Goal: Transaction & Acquisition: Subscribe to service/newsletter

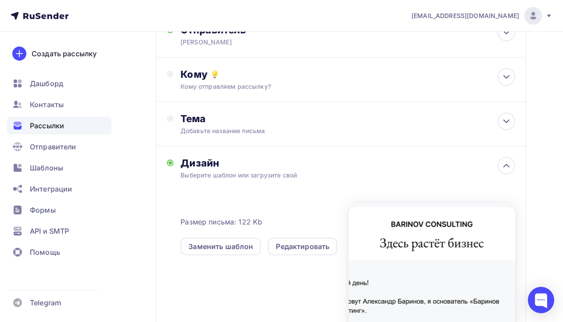
scroll to position [69, 0]
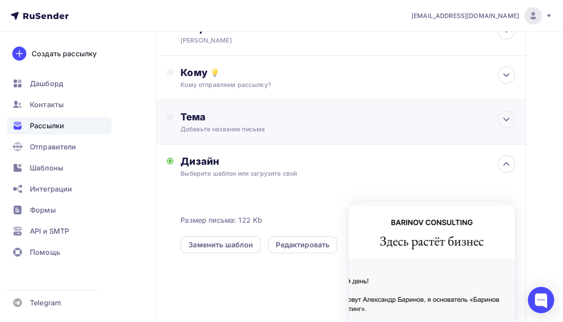
click at [229, 126] on div "Добавьте название письма" at bounding box center [259, 129] width 156 height 9
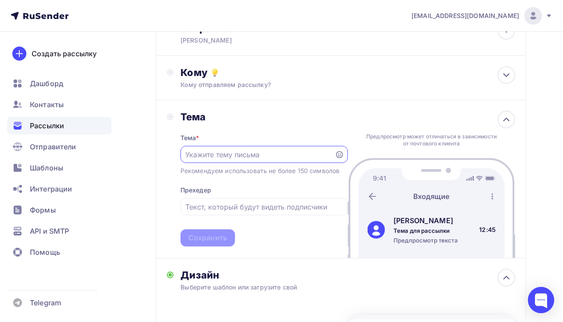
scroll to position [0, 0]
paste input "Новое преимущество вашего клуба"
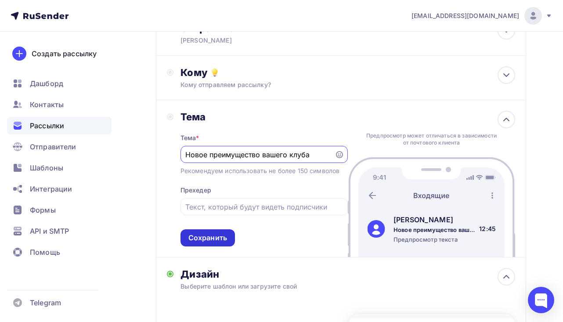
type input "Новое преимущество вашего клуба"
click at [211, 240] on div "Сохранить" at bounding box center [208, 238] width 39 height 10
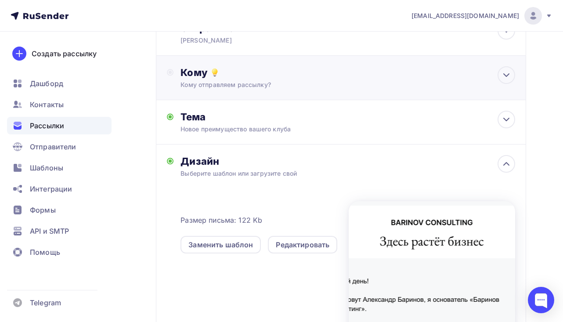
click at [252, 90] on div "Кому Кому отправляем рассылку? Списки получателей Выберите список Все списки id…" at bounding box center [341, 78] width 370 height 44
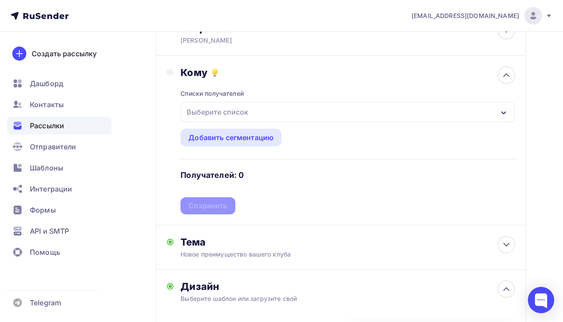
click at [242, 112] on div "Выберите список" at bounding box center [217, 112] width 69 height 16
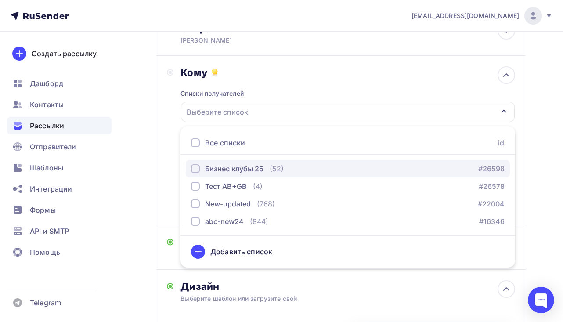
click at [230, 167] on div "Бизнес клубы 25" at bounding box center [234, 168] width 58 height 11
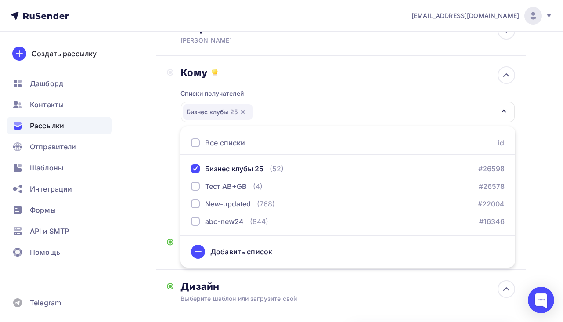
click at [167, 155] on div "Кому Списки получателей Бизнес клубы 25 Все списки id Бизнес клубы 25 (52) #265…" at bounding box center [341, 141] width 370 height 170
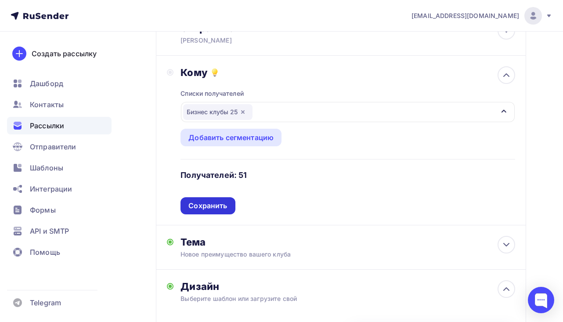
click at [203, 205] on div "Сохранить" at bounding box center [208, 206] width 39 height 10
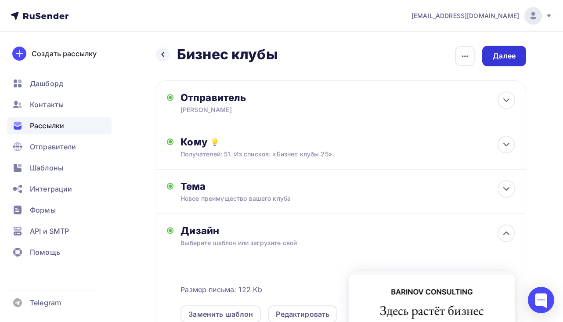
click at [509, 53] on div "Далее" at bounding box center [504, 56] width 23 height 10
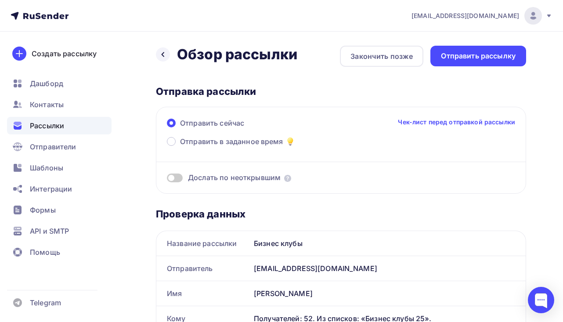
click at [172, 180] on span at bounding box center [175, 178] width 16 height 9
click at [167, 179] on input "checkbox" at bounding box center [167, 179] width 0 height 0
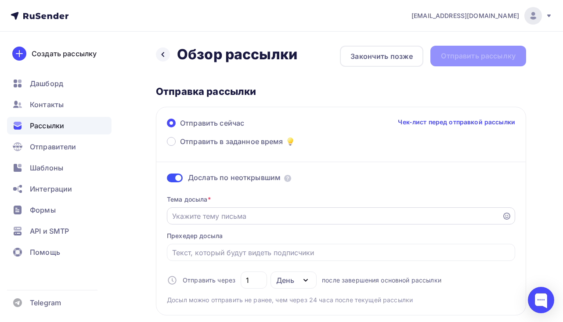
click at [199, 222] on div at bounding box center [341, 215] width 349 height 17
click at [200, 219] on input "Отправить в заданное время" at bounding box center [334, 216] width 325 height 11
paste input "Новое преимущество вашего клуба"
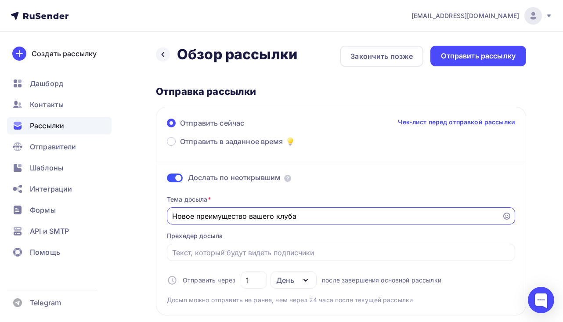
click at [285, 218] on input "Новое преимущество вашего клуба" at bounding box center [334, 216] width 325 height 11
paste input "артнерская программа для"
type input "Партнерская программа для вашего клуба"
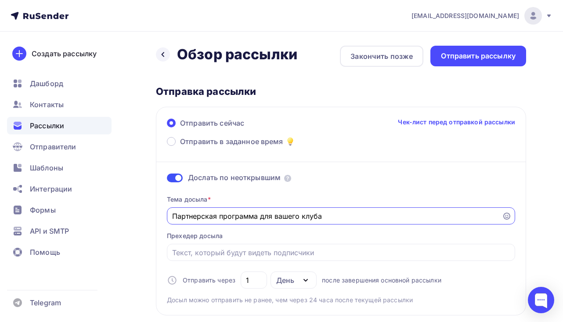
click at [158, 211] on div "Отправить сейчас Чек-лист перед отправкой рассылки Отправить в заданное время Д…" at bounding box center [341, 211] width 370 height 209
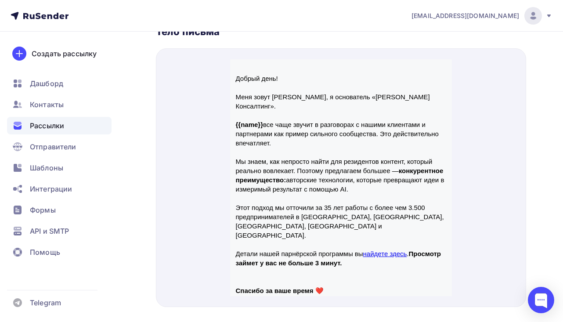
scroll to position [63, 0]
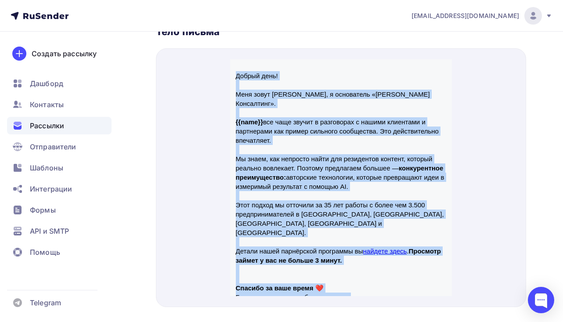
drag, startPoint x: 237, startPoint y: 65, endPoint x: 360, endPoint y: 279, distance: 246.5
click at [360, 279] on div "Добрый день! Меня зовут Александр Баринов, я основатель «Баринов Консалтинг». {…" at bounding box center [341, 171] width 211 height 240
copy div "Добрый день! Меня зовут Александр Баринов, я основатель «Баринов Консалтинг». {…"
click at [360, 282] on p "Буду признателен за обратную связь." at bounding box center [341, 286] width 211 height 9
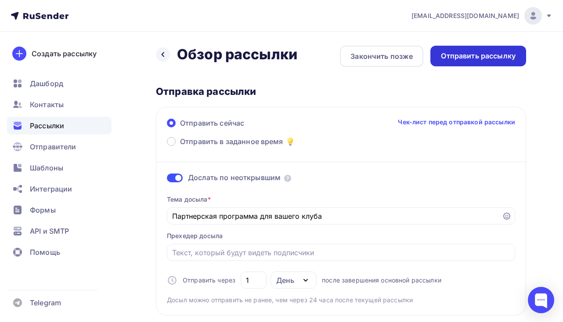
scroll to position [0, 0]
click at [452, 58] on div "Отправить рассылку" at bounding box center [478, 56] width 75 height 10
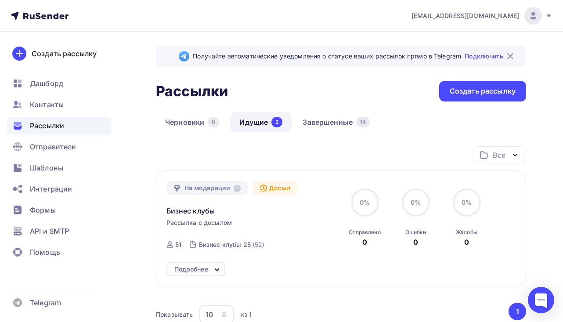
click at [163, 163] on div "Все Все папки Создать новую папку" at bounding box center [341, 158] width 370 height 24
click at [191, 216] on span "Бизнес клубы" at bounding box center [191, 211] width 49 height 11
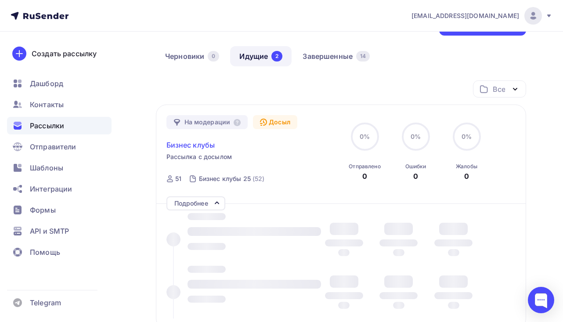
scroll to position [195, 0]
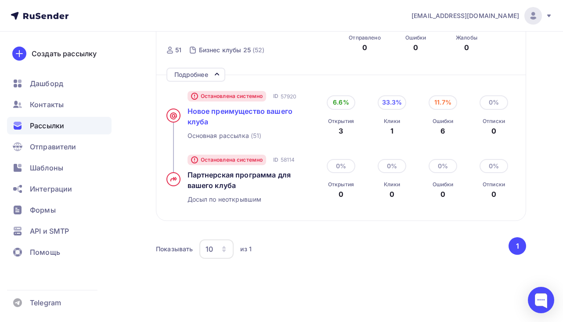
click at [253, 115] on span "Новое преимущество вашего клуба" at bounding box center [240, 116] width 105 height 19
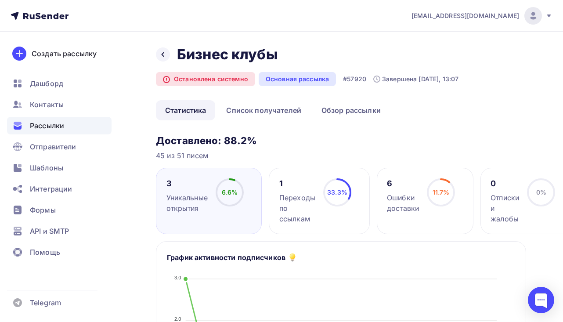
scroll to position [183, 0]
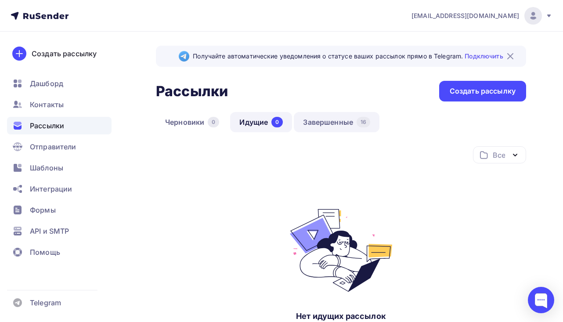
click at [329, 125] on link "Завершенные 16" at bounding box center [337, 122] width 86 height 20
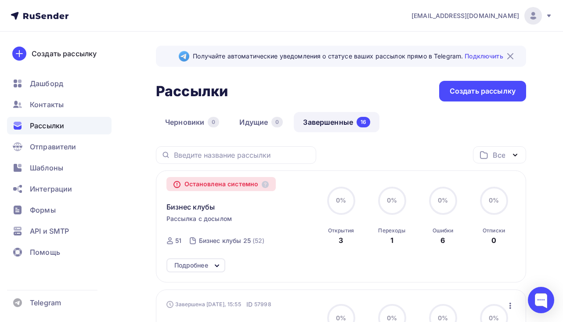
scroll to position [49, 0]
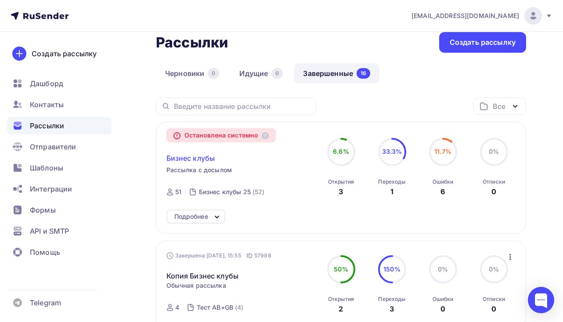
click at [188, 158] on span "Бизнес клубы" at bounding box center [191, 158] width 49 height 11
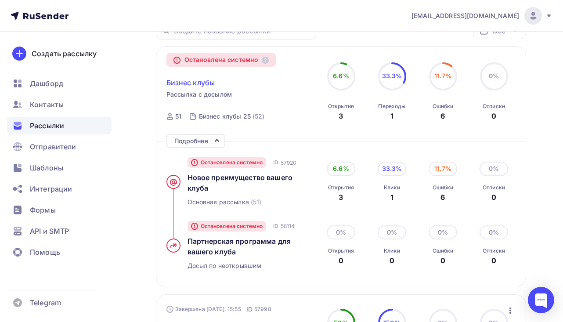
scroll to position [132, 0]
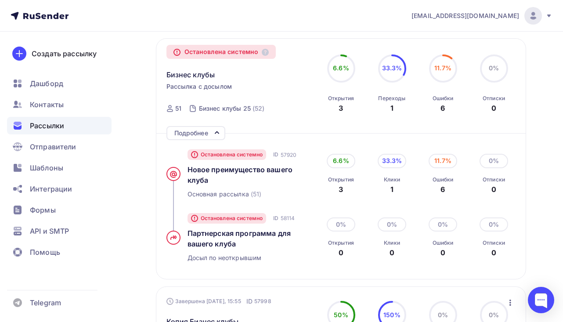
click at [234, 175] on div "Новое преимущество вашего клуба" at bounding box center [250, 174] width 125 height 21
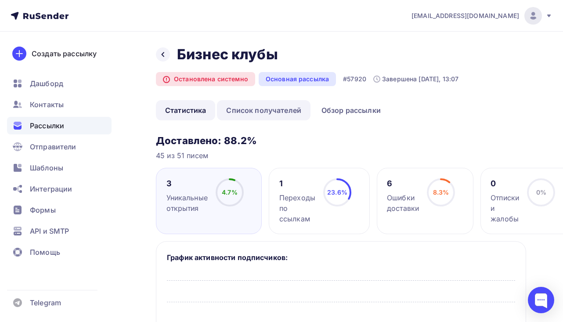
click at [271, 103] on link "Список получателей" at bounding box center [264, 110] width 94 height 20
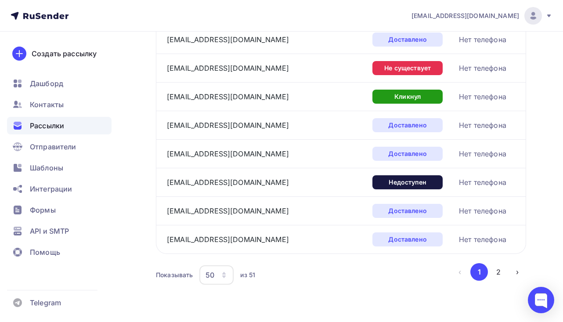
scroll to position [1362, 0]
click at [503, 273] on button "2" at bounding box center [499, 272] width 18 height 18
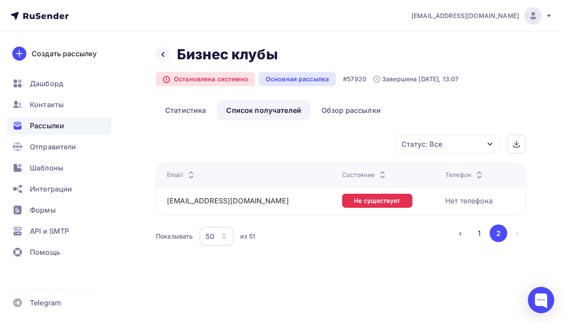
scroll to position [0, 0]
click at [485, 240] on button "1" at bounding box center [480, 234] width 18 height 18
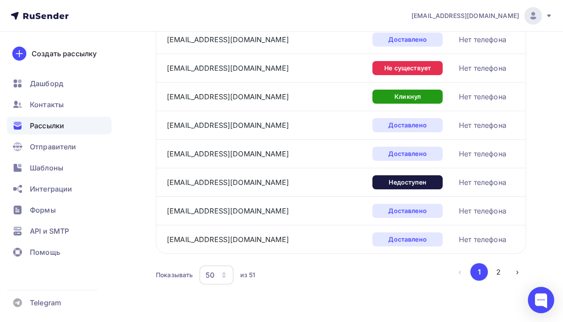
scroll to position [1362, 0]
click at [498, 272] on button "2" at bounding box center [499, 272] width 18 height 18
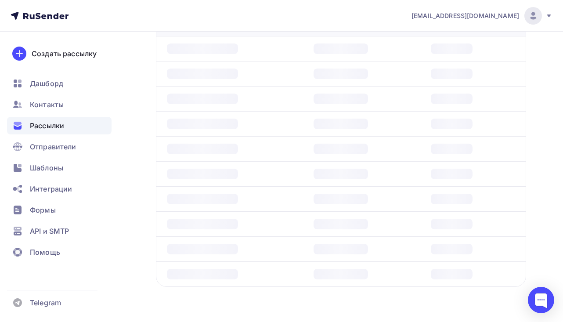
scroll to position [0, 0]
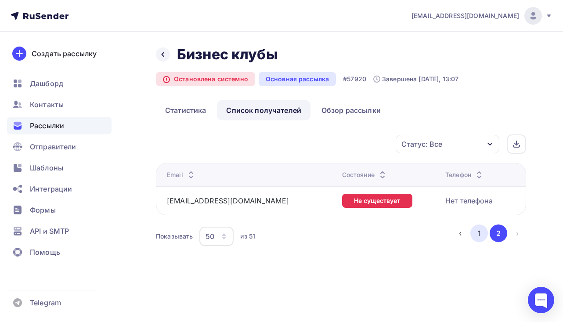
click at [480, 236] on button "1" at bounding box center [480, 234] width 18 height 18
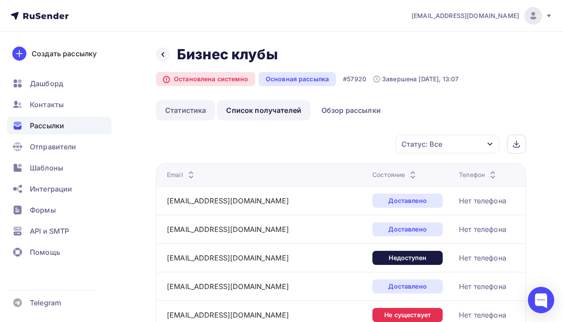
click at [189, 113] on link "Статистика" at bounding box center [185, 110] width 59 height 20
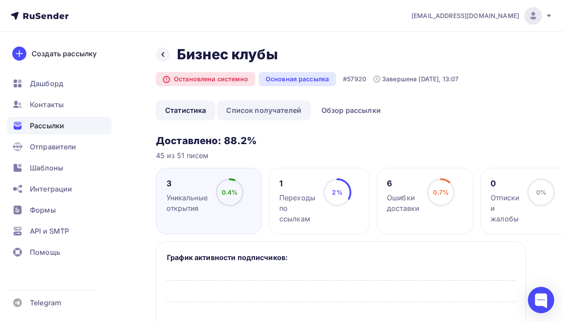
click at [285, 109] on link "Список получателей" at bounding box center [264, 110] width 94 height 20
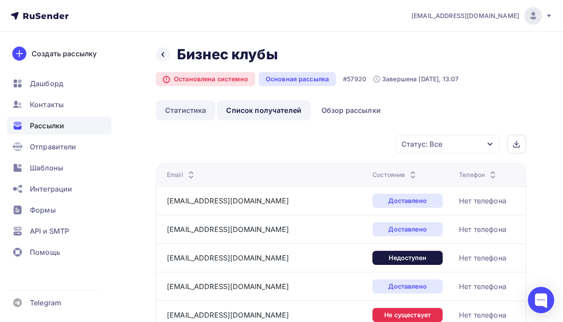
click at [182, 109] on link "Статистика" at bounding box center [185, 110] width 59 height 20
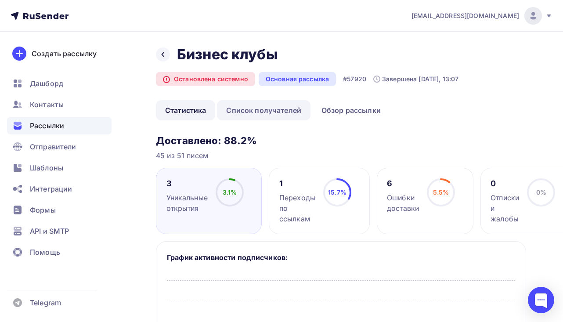
click at [258, 104] on link "Список получателей" at bounding box center [264, 110] width 94 height 20
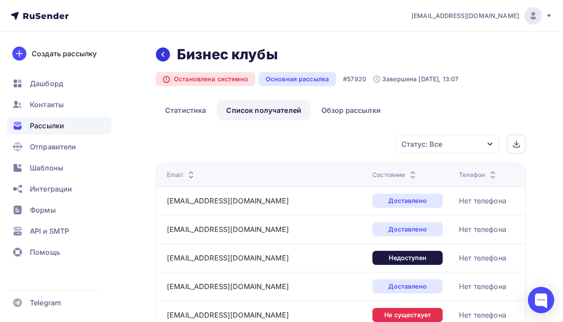
click at [164, 53] on icon at bounding box center [163, 54] width 7 height 7
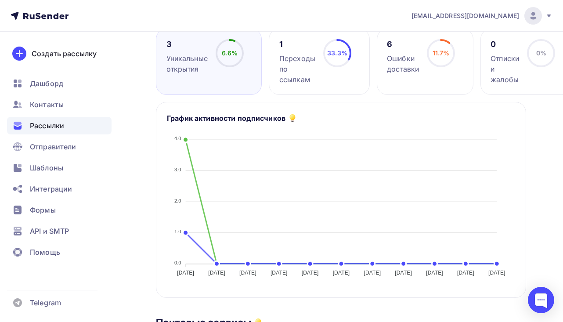
scroll to position [142, 0]
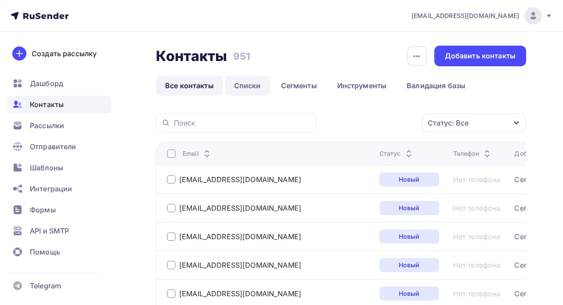
click at [254, 87] on link "Списки" at bounding box center [247, 86] width 45 height 20
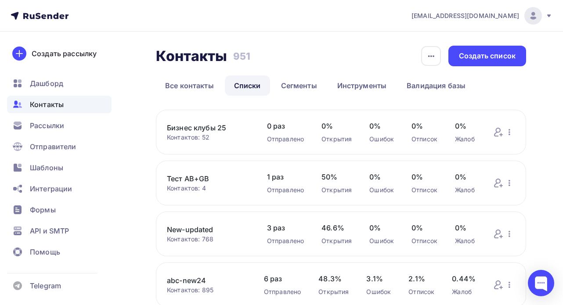
click at [232, 132] on link "Бизнес клубы 25" at bounding box center [208, 128] width 83 height 11
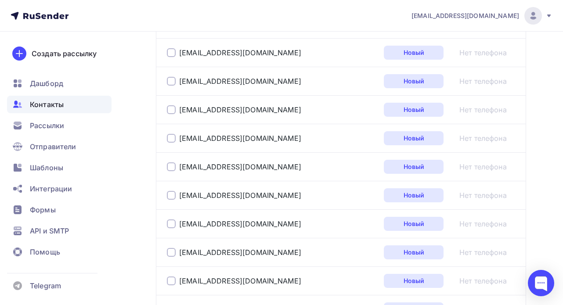
scroll to position [756, 0]
click at [168, 200] on div at bounding box center [171, 196] width 9 height 9
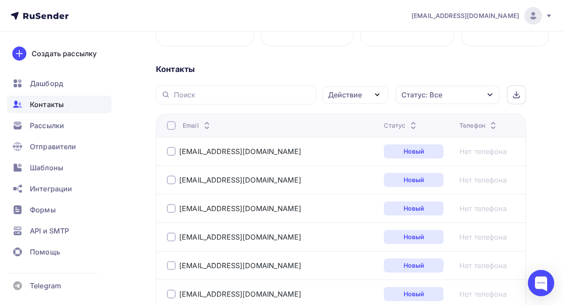
scroll to position [16, 0]
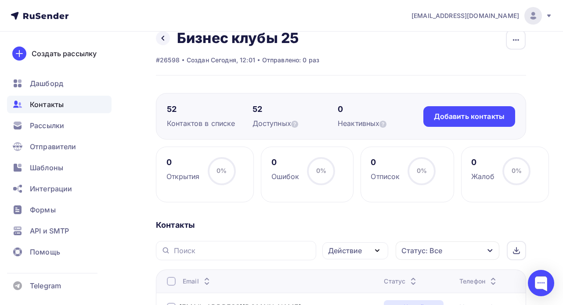
click at [341, 249] on div "Действие" at bounding box center [345, 251] width 34 height 11
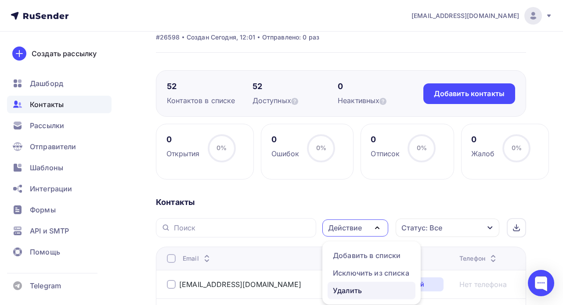
click at [356, 290] on div "Удалить" at bounding box center [347, 291] width 29 height 11
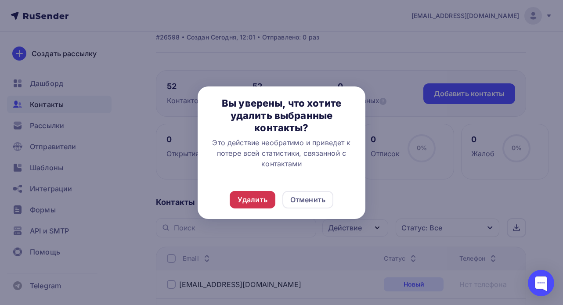
click at [252, 199] on div "Удалить" at bounding box center [253, 200] width 30 height 11
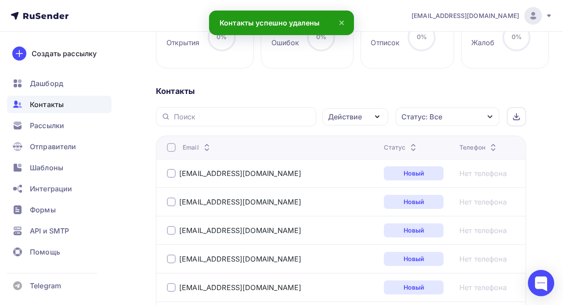
scroll to position [491, 0]
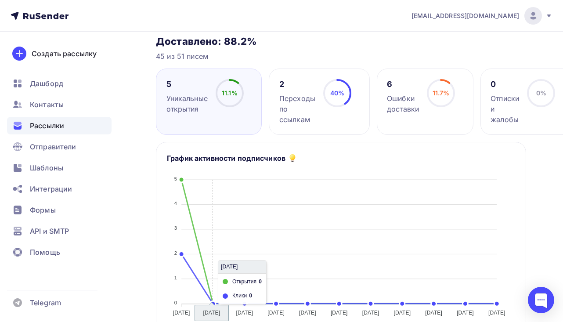
scroll to position [83, 0]
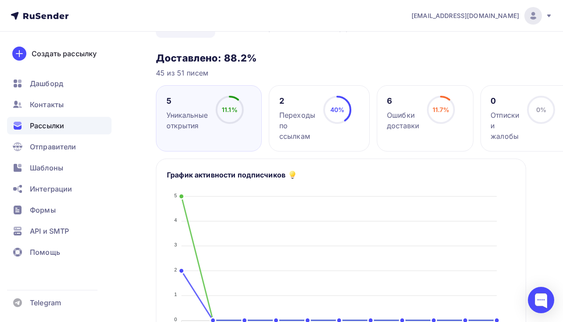
click at [324, 128] on div "40% 40%" at bounding box center [338, 113] width 44 height 35
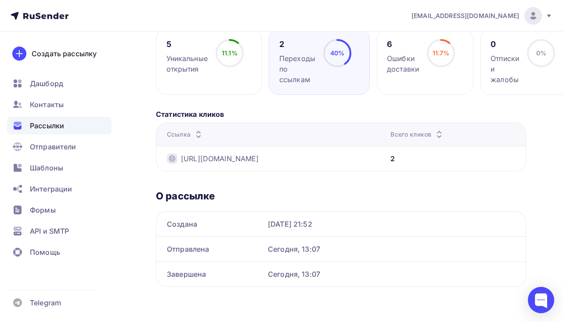
scroll to position [76, 0]
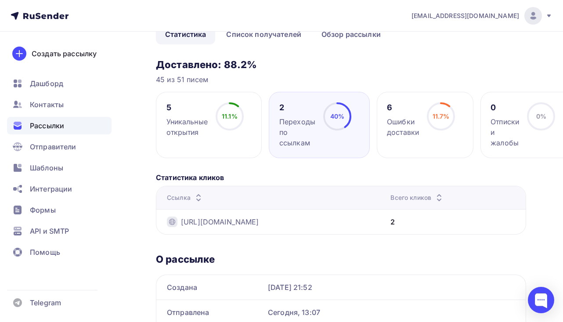
click at [216, 127] on div "11.1% 11.1%" at bounding box center [230, 119] width 44 height 35
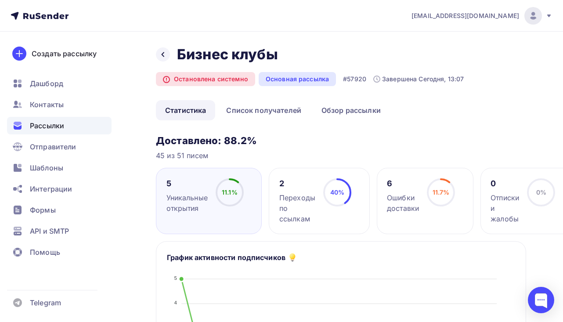
scroll to position [0, 0]
click at [274, 112] on link "Список получателей" at bounding box center [264, 110] width 94 height 20
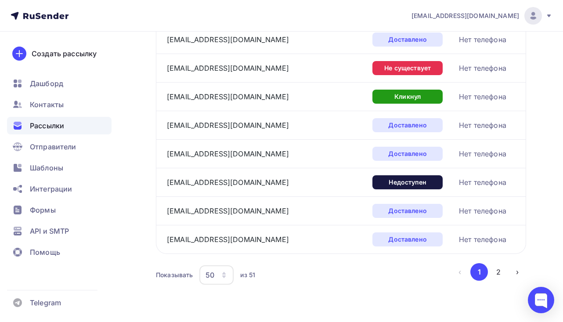
scroll to position [1362, 0]
click at [225, 278] on icon "button" at bounding box center [224, 275] width 7 height 7
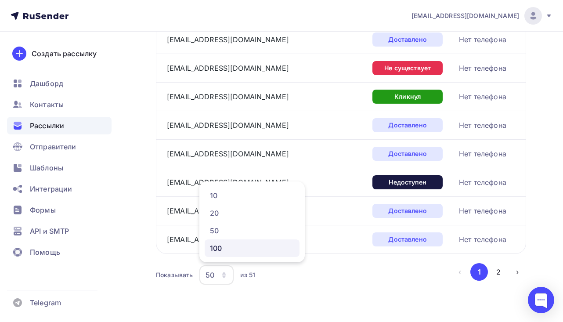
click at [237, 249] on div "100" at bounding box center [252, 248] width 84 height 11
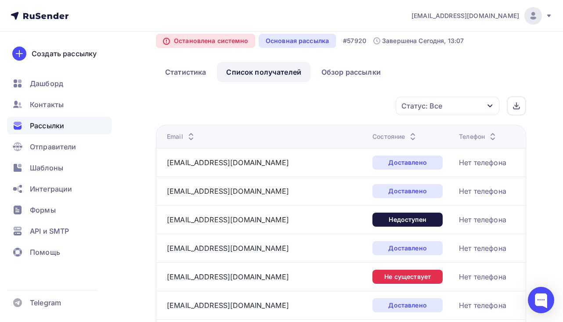
scroll to position [47, 0]
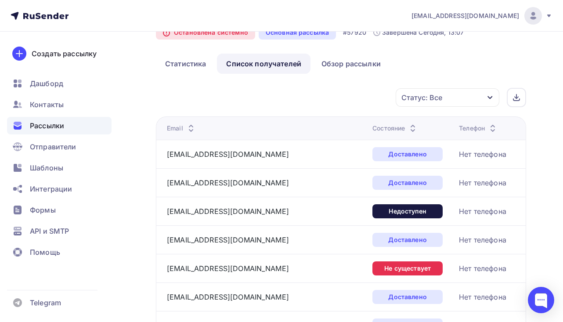
click at [369, 135] on th "Состояние" at bounding box center [412, 127] width 87 height 23
click at [373, 131] on div "Состояние" at bounding box center [396, 128] width 46 height 9
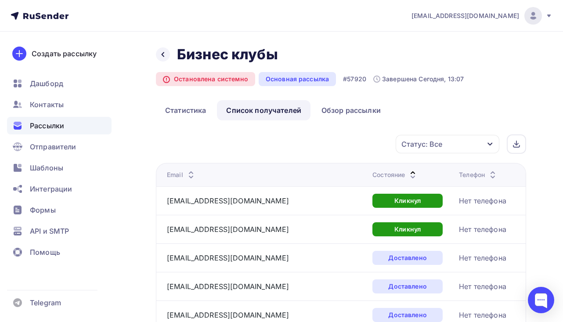
scroll to position [0, 0]
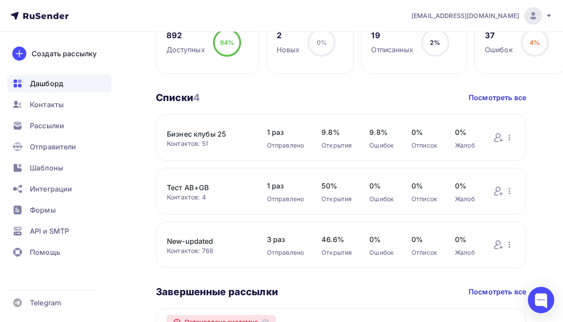
scroll to position [287, 0]
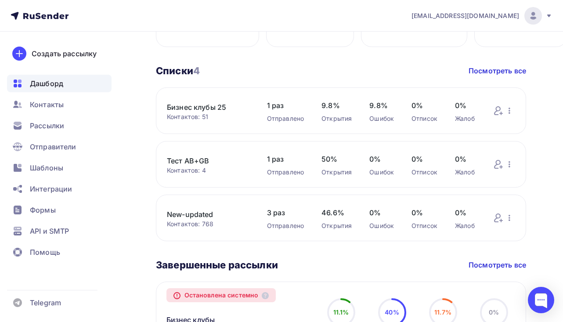
click at [333, 110] on span "9.8%" at bounding box center [337, 105] width 30 height 11
click at [195, 113] on link "Бизнес клубы 25" at bounding box center [208, 107] width 83 height 11
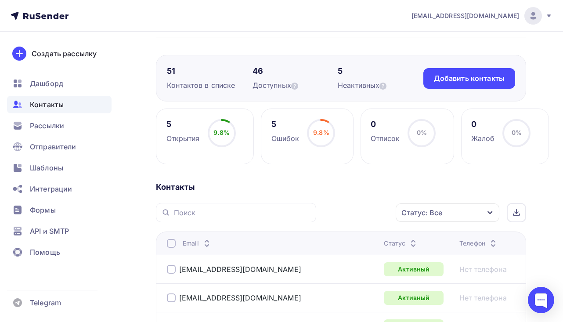
scroll to position [56, 0]
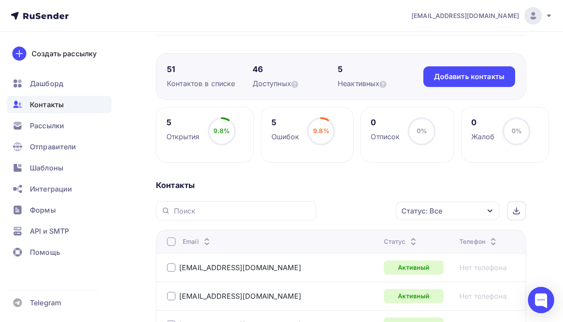
click at [381, 247] on th "Статус" at bounding box center [419, 241] width 76 height 23
click at [384, 244] on div "Статус" at bounding box center [401, 241] width 35 height 9
click at [381, 236] on th "Статус" at bounding box center [419, 241] width 76 height 23
click at [384, 242] on div "Статус" at bounding box center [401, 241] width 35 height 9
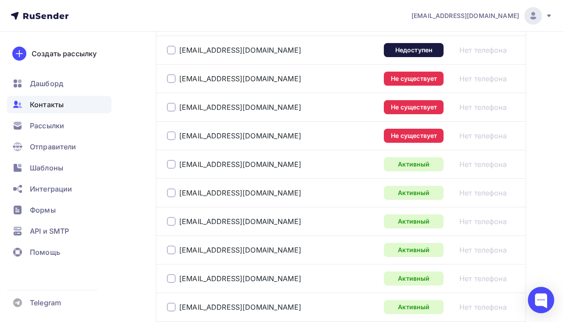
scroll to position [305, 0]
